Goal: Information Seeking & Learning: Learn about a topic

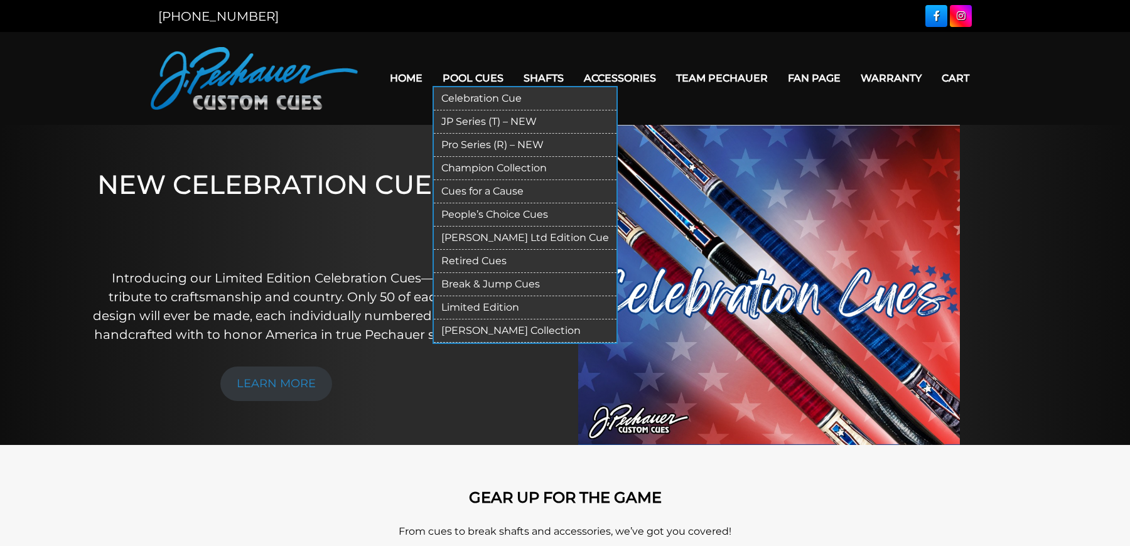
click at [499, 259] on link "Retired Cues" at bounding box center [525, 261] width 183 height 23
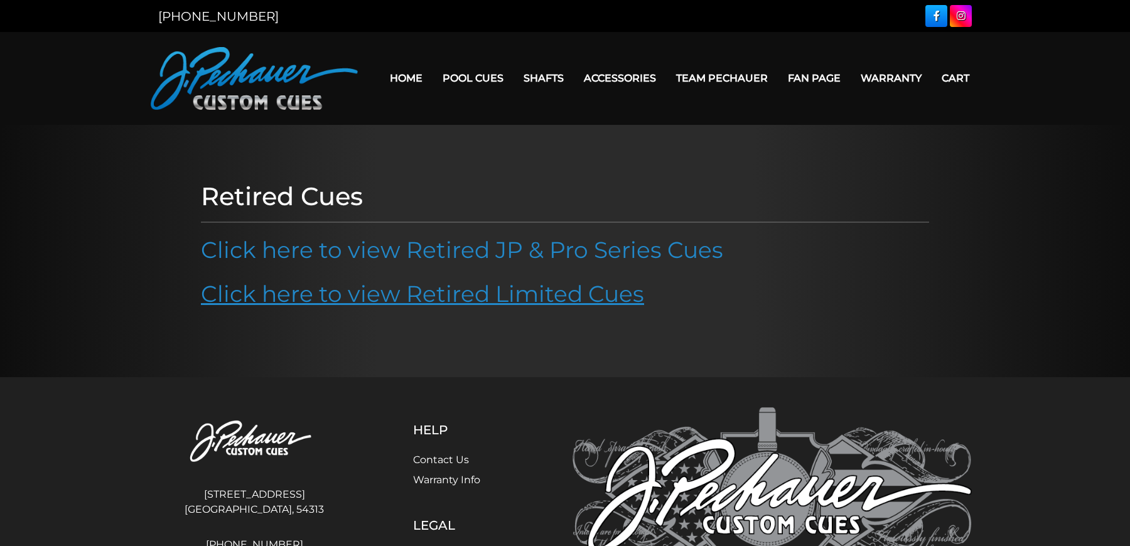
click at [474, 291] on link "Click here to view Retired Limited Cues" at bounding box center [422, 294] width 443 height 28
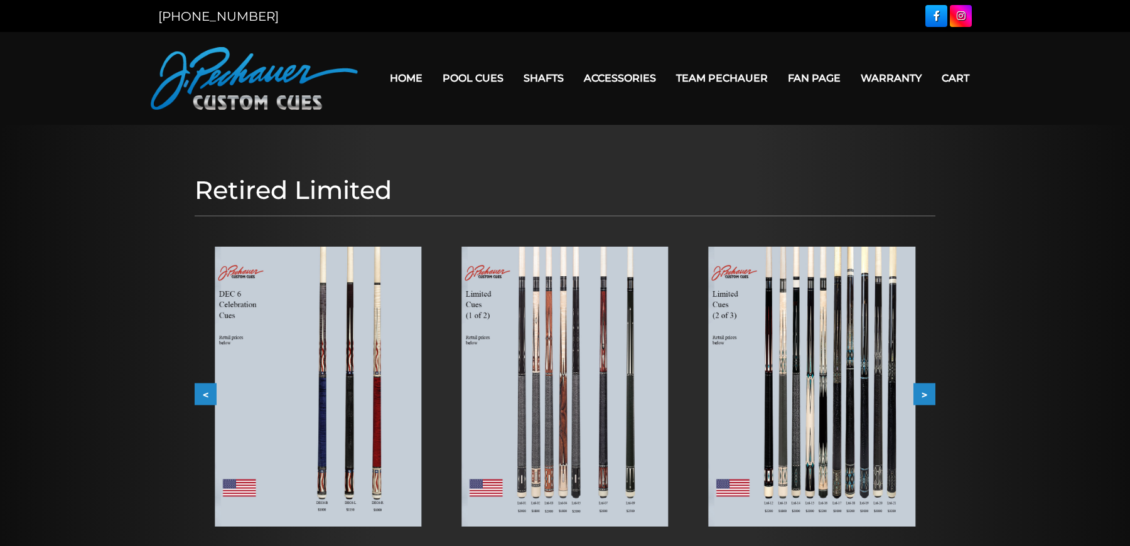
click at [929, 395] on button ">" at bounding box center [925, 394] width 22 height 22
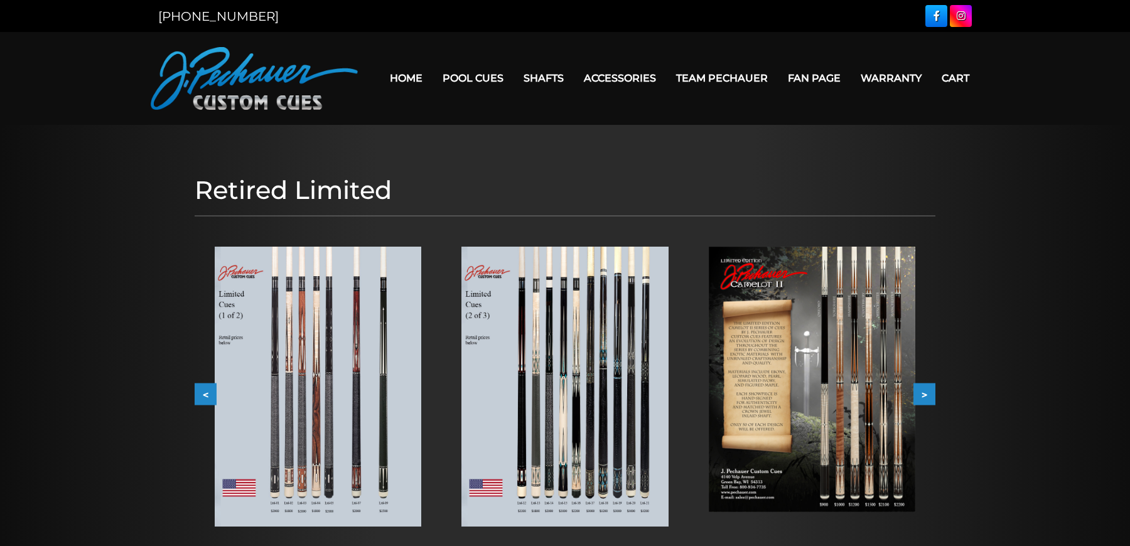
click at [804, 398] on img at bounding box center [812, 380] width 207 height 266
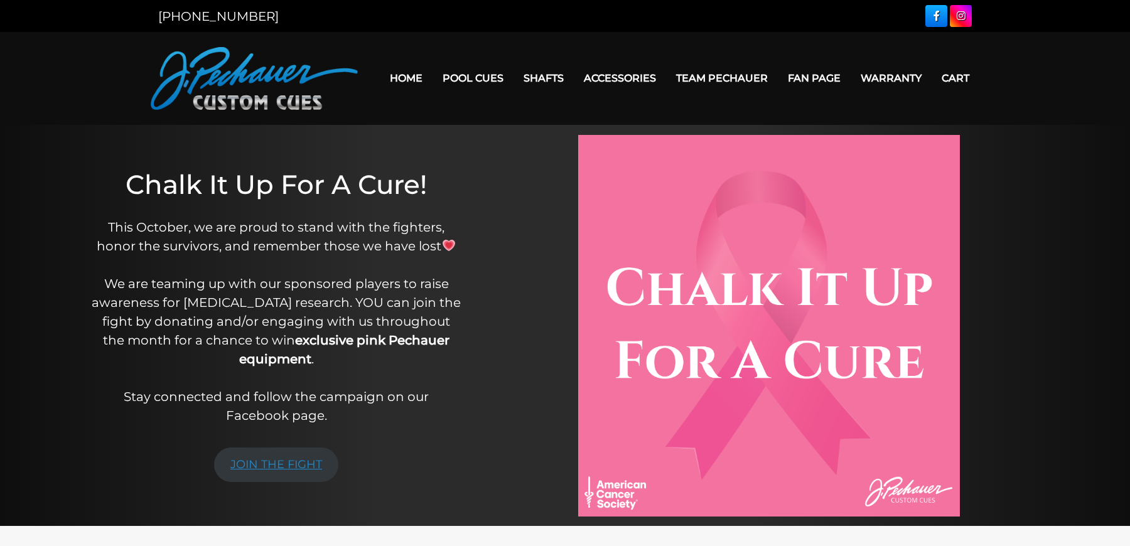
click at [274, 453] on link "JOIN THE FIGHT" at bounding box center [276, 465] width 124 height 35
